Goal: Task Accomplishment & Management: Manage account settings

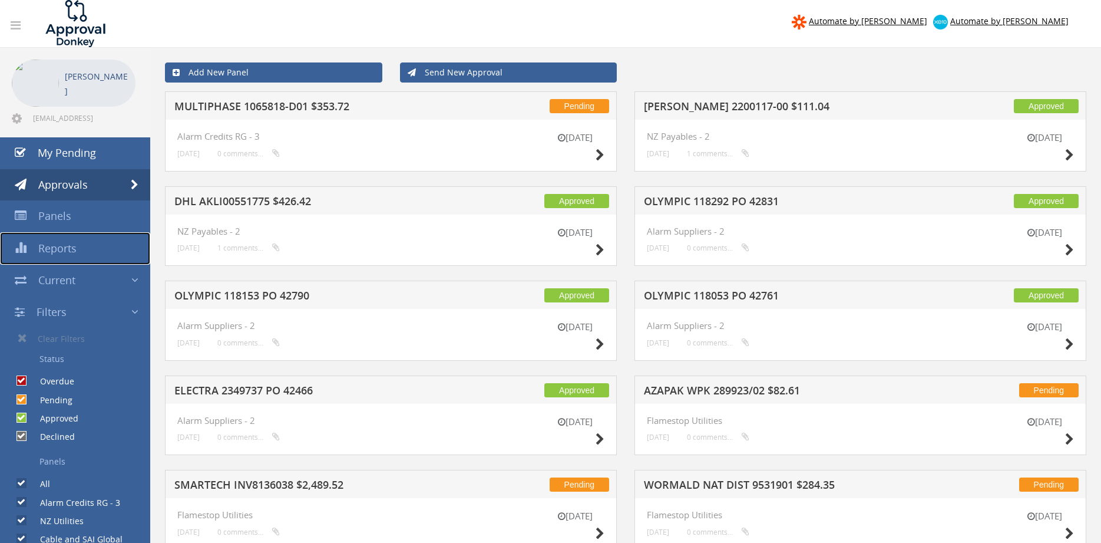
click at [54, 252] on span "Reports" at bounding box center [57, 248] width 38 height 14
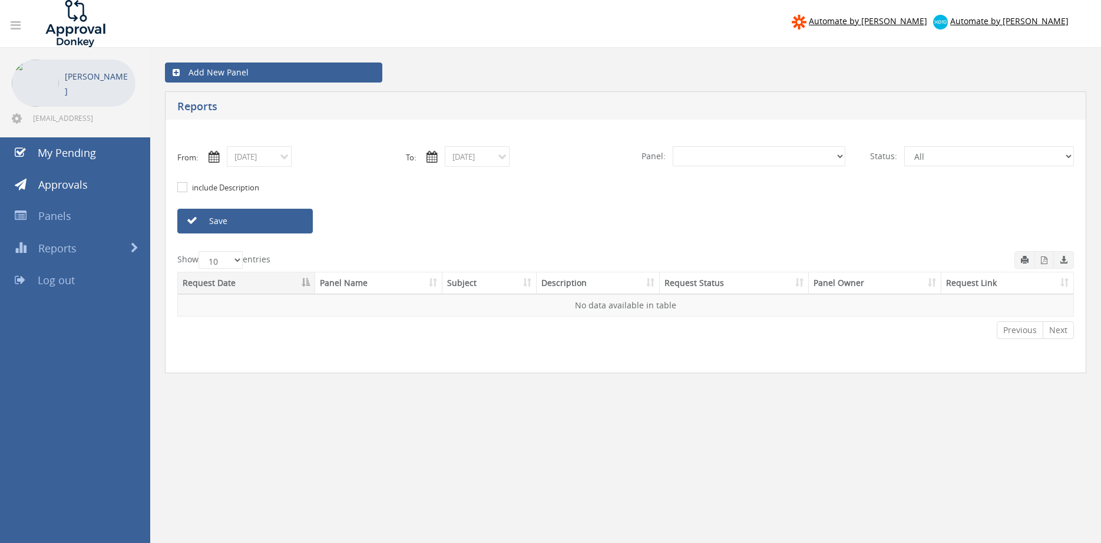
select select "number:0"
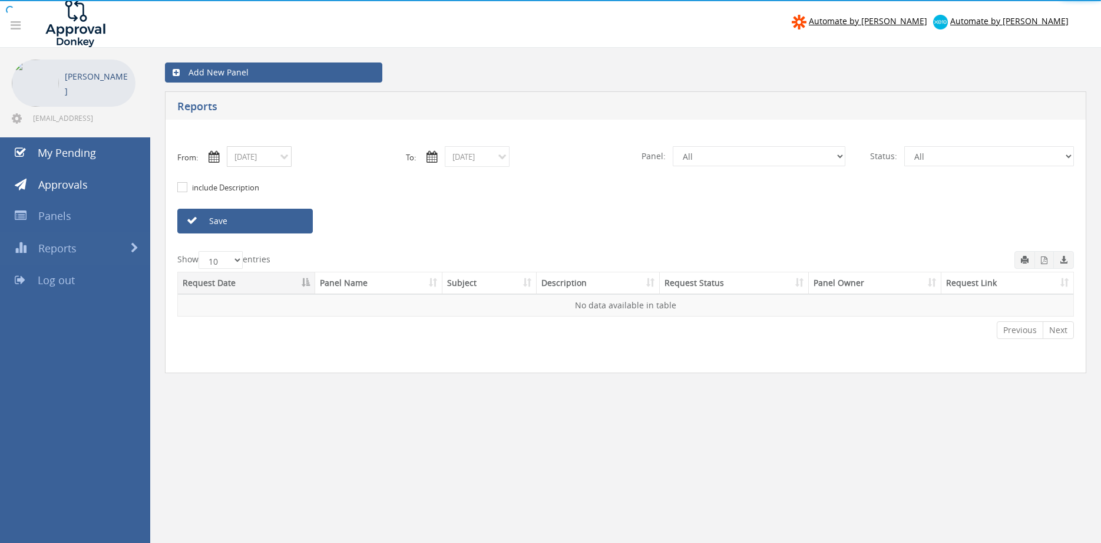
click at [285, 163] on input "[DATE]" at bounding box center [259, 156] width 65 height 21
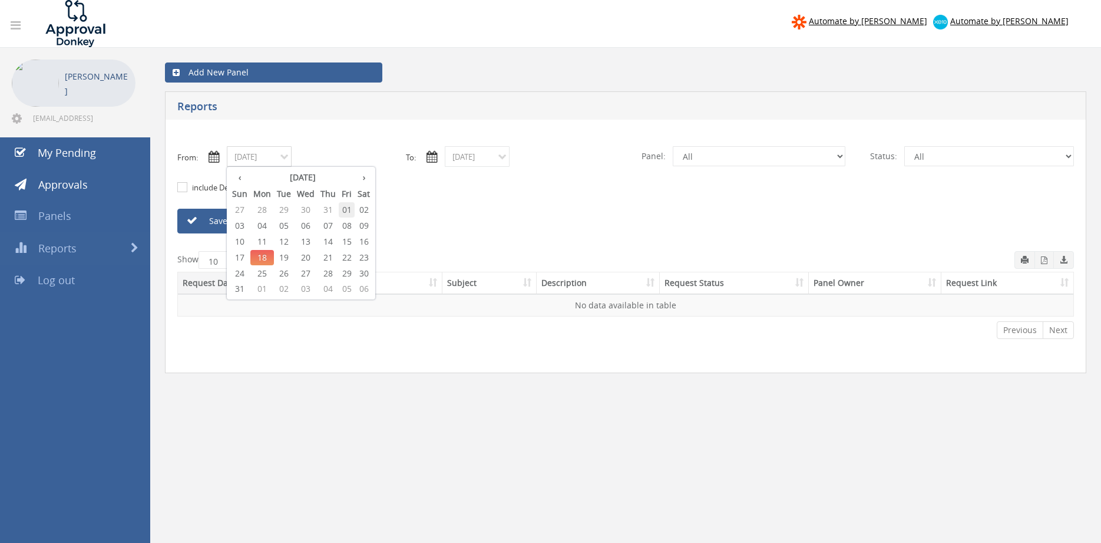
drag, startPoint x: 350, startPoint y: 209, endPoint x: 457, endPoint y: 193, distance: 108.3
click at [351, 208] on span "01" at bounding box center [347, 209] width 16 height 15
type input "[DATE]"
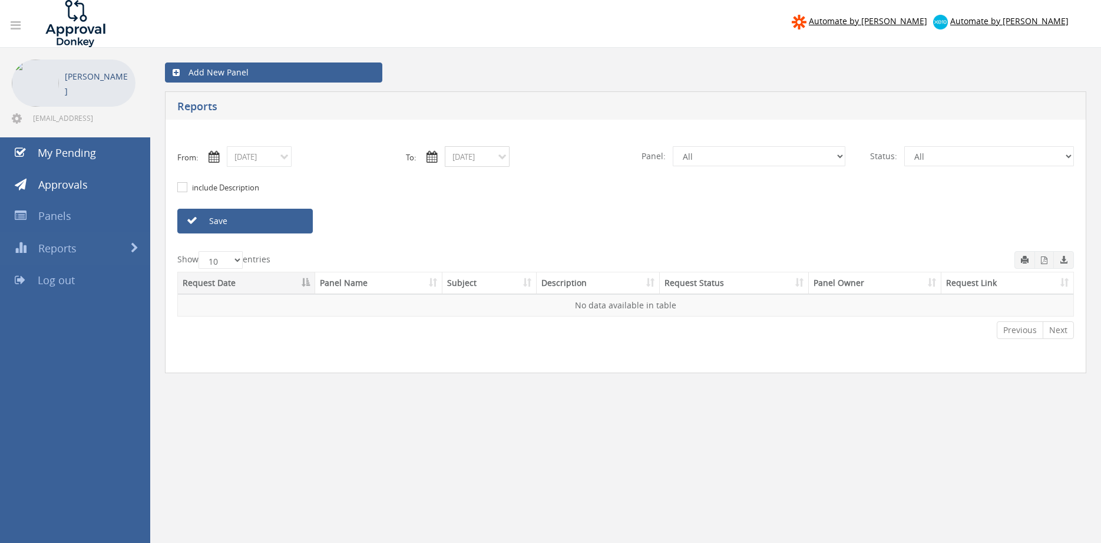
click at [477, 161] on input "[DATE]" at bounding box center [477, 156] width 65 height 21
click at [570, 210] on span "01" at bounding box center [565, 209] width 16 height 15
type input "[DATE]"
click option "Credit Requests - 2" at bounding box center [0, 0] width 0 height 0
click at [673, 146] on select "All Alarm Credits RG - 3 NZ Utilities Cable and SAI Global NZ Alarms-1 NZ FX Pa…" at bounding box center [759, 156] width 173 height 20
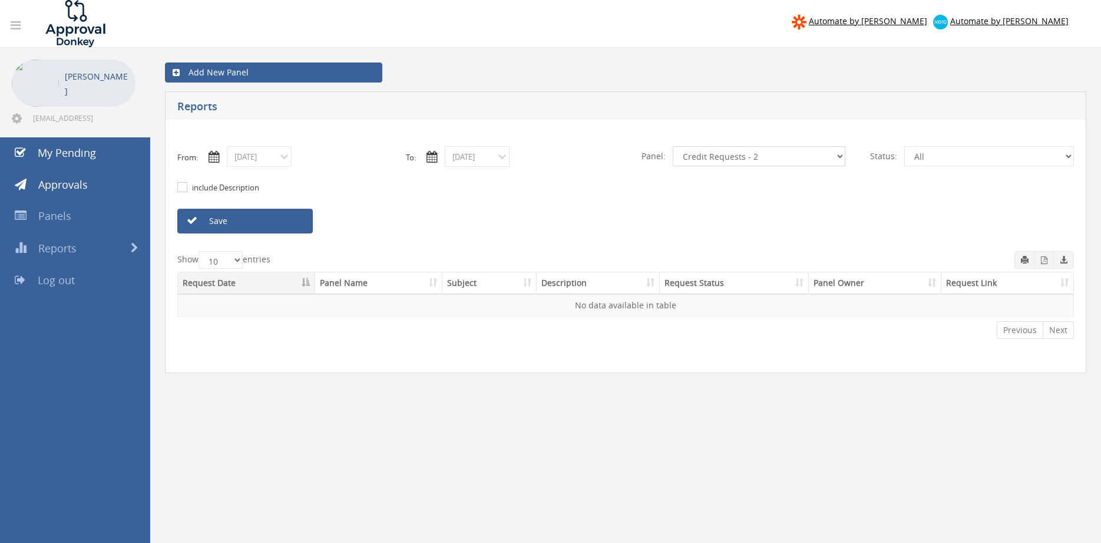
select select "number:9744"
click option "Flamestop Utilities" at bounding box center [0, 0] width 0 height 0
click at [293, 226] on link "Save" at bounding box center [245, 221] width 136 height 25
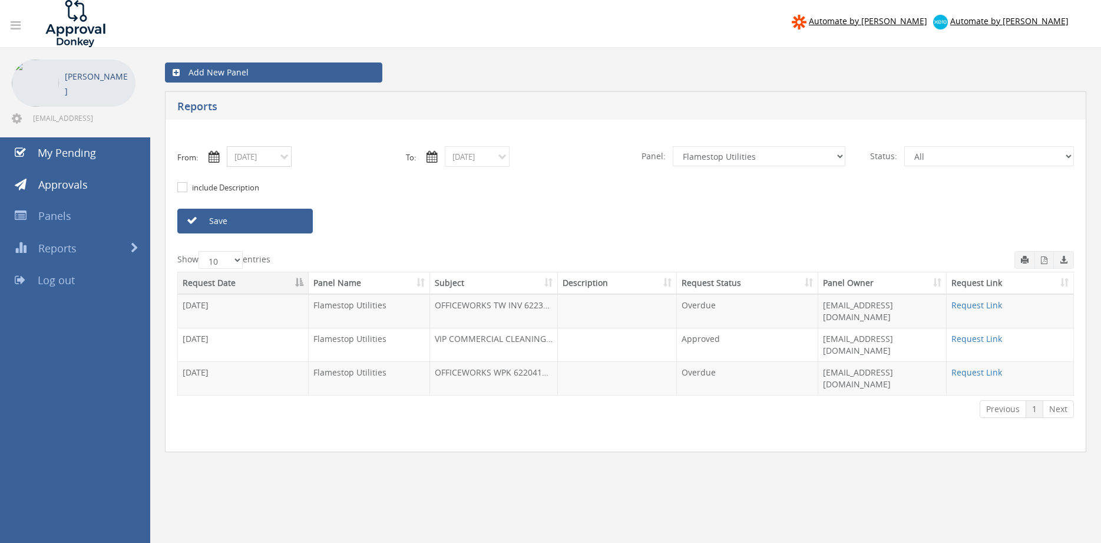
click at [270, 155] on input "[DATE]" at bounding box center [259, 156] width 65 height 21
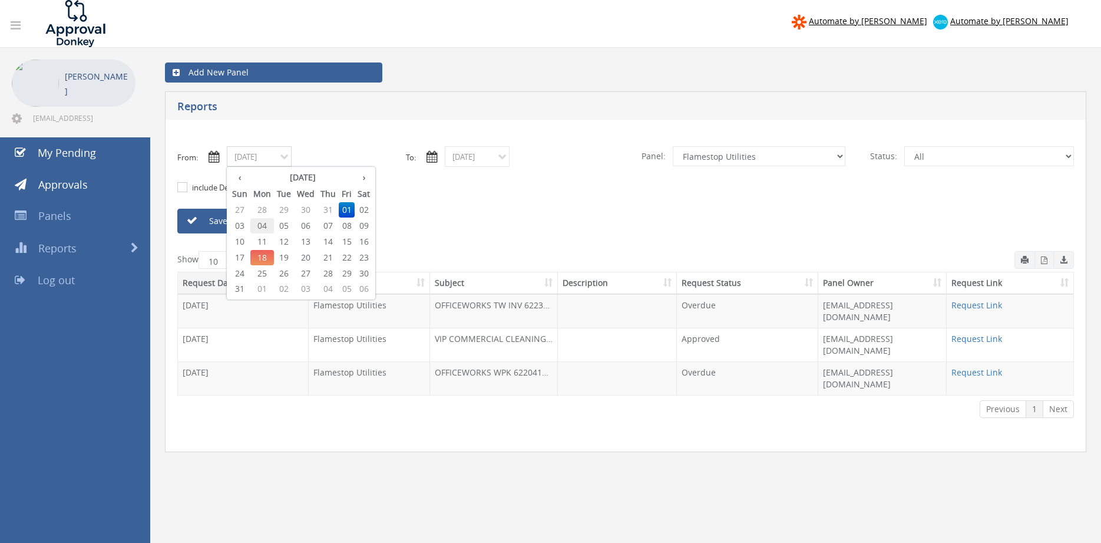
click at [270, 225] on span "04" at bounding box center [262, 225] width 24 height 15
type input "[DATE]"
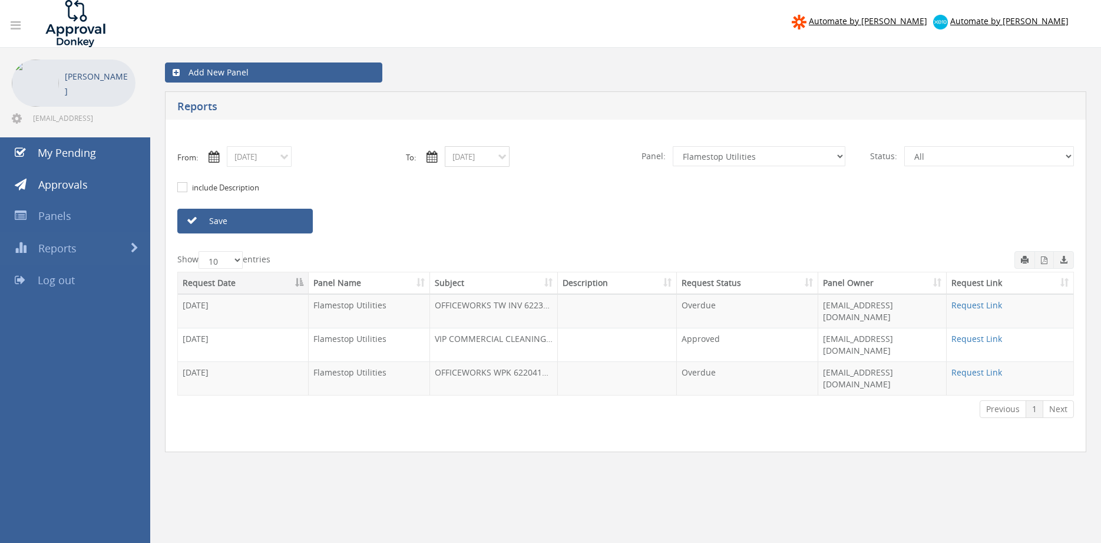
click at [478, 155] on input "[DATE]" at bounding box center [477, 156] width 65 height 21
click at [481, 229] on span "04" at bounding box center [480, 225] width 24 height 15
type input "[DATE]"
click at [288, 219] on link "Save" at bounding box center [245, 221] width 136 height 25
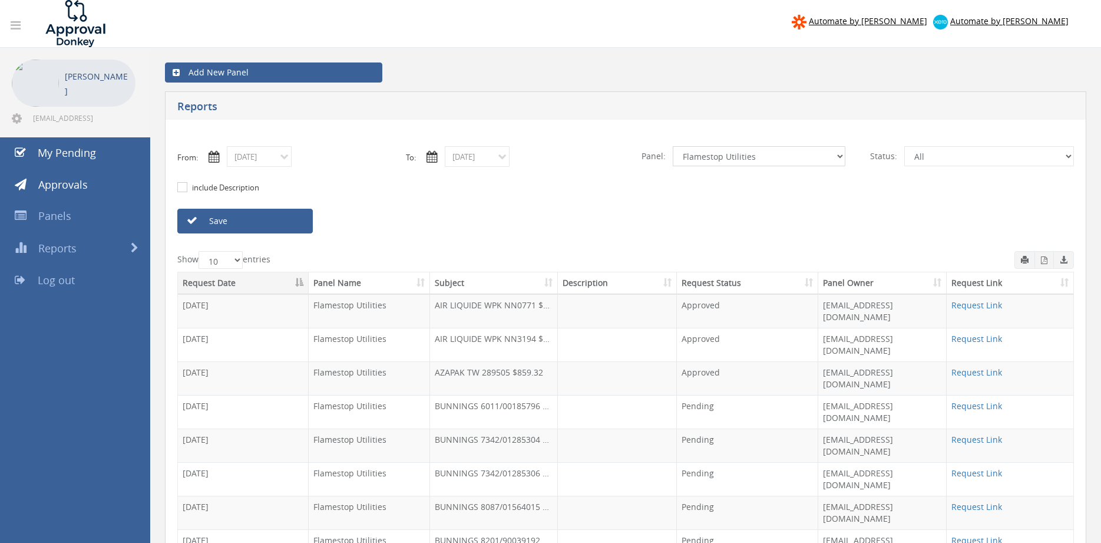
click at [673, 146] on select "All Alarm Credits RG - 3 NZ Utilities Cable and SAI Global NZ Alarms-1 NZ FX Pa…" at bounding box center [759, 156] width 173 height 20
select select "number:9739"
click option "Credit Requests - 2" at bounding box center [0, 0] width 0 height 0
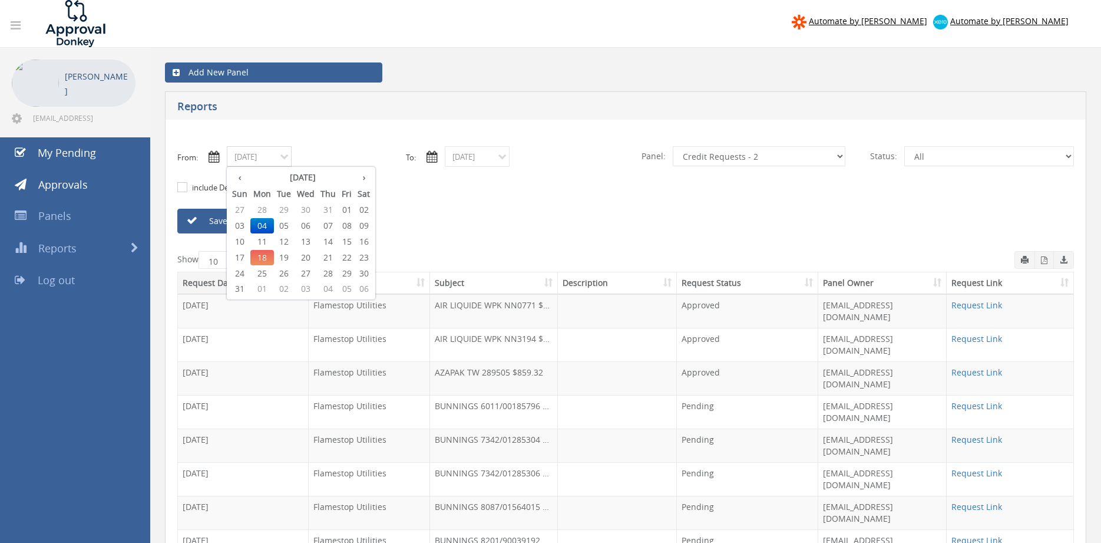
click at [262, 163] on input "[DATE]" at bounding box center [259, 156] width 65 height 21
click at [352, 214] on span "01" at bounding box center [347, 209] width 16 height 15
type input "[DATE]"
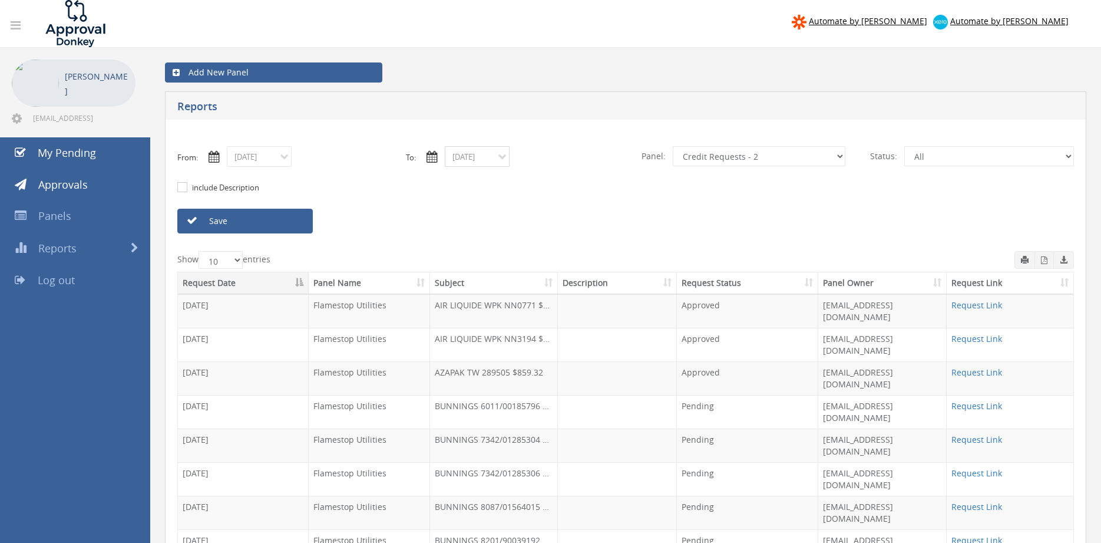
click at [486, 160] on input "[DATE]" at bounding box center [477, 156] width 65 height 21
click at [483, 255] on span "18" at bounding box center [480, 257] width 24 height 15
type input "[DATE]"
drag, startPoint x: 287, startPoint y: 219, endPoint x: 341, endPoint y: 222, distance: 54.3
click at [287, 219] on link "Save" at bounding box center [245, 221] width 136 height 25
